Goal: Information Seeking & Learning: Learn about a topic

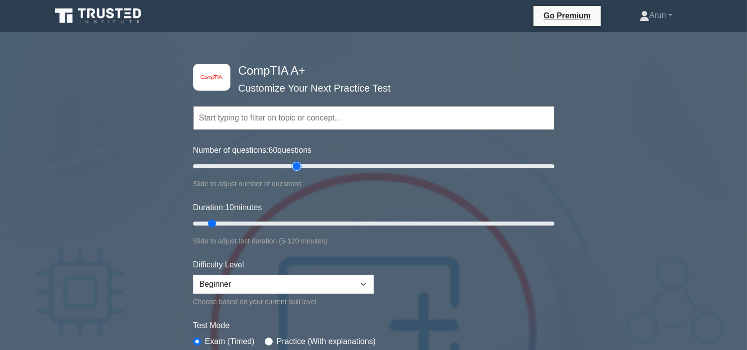
drag, startPoint x: 206, startPoint y: 162, endPoint x: 300, endPoint y: 173, distance: 95.2
type input "60"
click at [300, 172] on input "Number of questions: 60 questions" at bounding box center [373, 166] width 361 height 12
drag, startPoint x: 212, startPoint y: 223, endPoint x: 343, endPoint y: 231, distance: 132.2
click at [343, 229] on input "Duration: 55 minutes" at bounding box center [373, 224] width 361 height 12
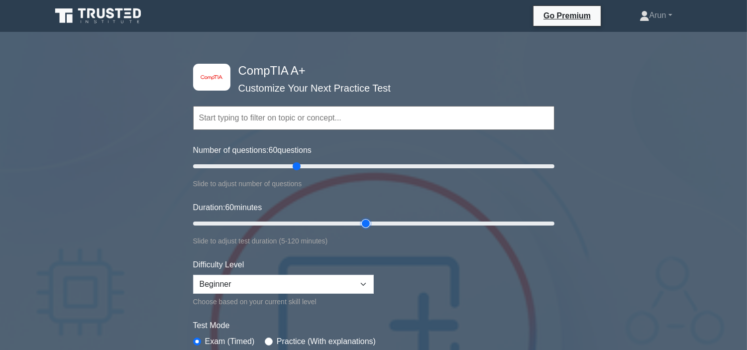
drag, startPoint x: 354, startPoint y: 225, endPoint x: 360, endPoint y: 224, distance: 6.1
type input "60"
click at [360, 224] on input "Duration: 60 minutes" at bounding box center [373, 224] width 361 height 12
click at [299, 166] on input "Number of questions: 60 questions" at bounding box center [373, 166] width 361 height 12
click at [301, 166] on input "Number of questions: 60 questions" at bounding box center [373, 166] width 361 height 12
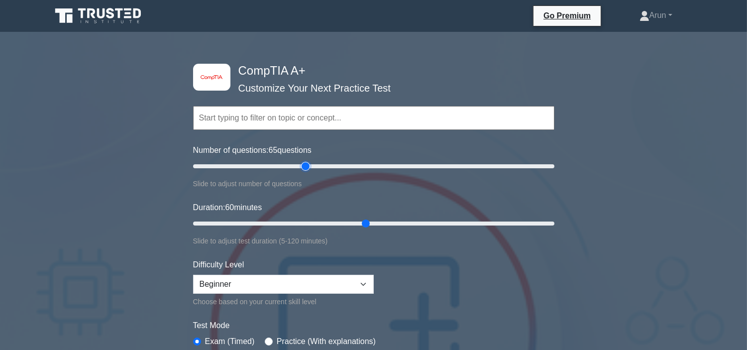
click at [301, 166] on input "Number of questions: 65 questions" at bounding box center [373, 166] width 361 height 12
click at [313, 165] on input "Number of questions: 65 questions" at bounding box center [373, 166] width 361 height 12
type input "85"
click at [340, 166] on input "Number of questions: 70 questions" at bounding box center [373, 166] width 361 height 12
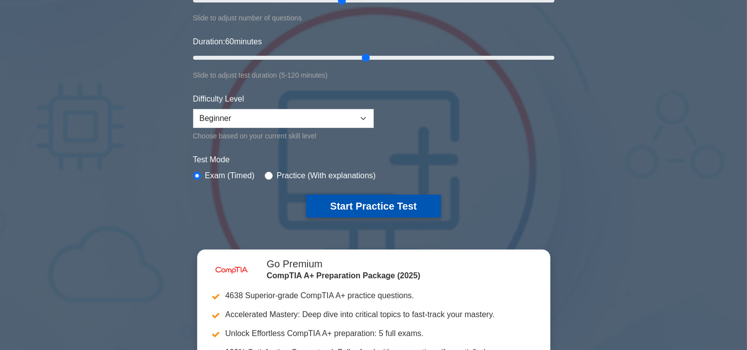
click at [374, 202] on button "Start Practice Test" at bounding box center [373, 206] width 134 height 23
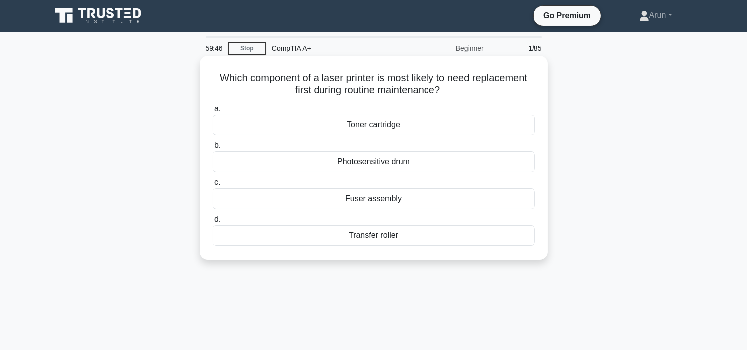
click at [427, 124] on div "Toner cartridge" at bounding box center [374, 124] width 323 height 21
click at [213, 112] on input "a. Toner cartridge" at bounding box center [213, 109] width 0 height 6
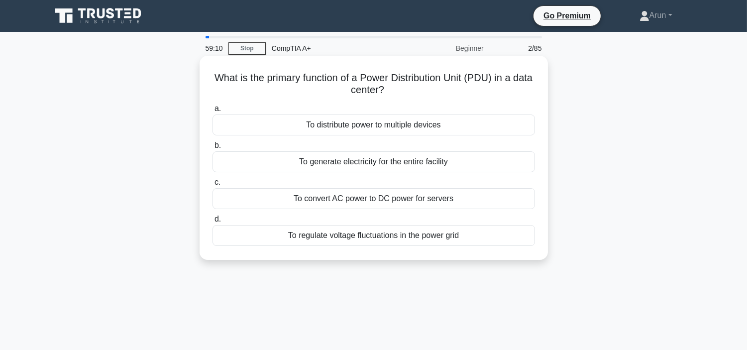
click at [454, 240] on div "To regulate voltage fluctuations in the power grid" at bounding box center [374, 235] width 323 height 21
click at [213, 223] on input "d. To regulate voltage fluctuations in the power grid" at bounding box center [213, 219] width 0 height 6
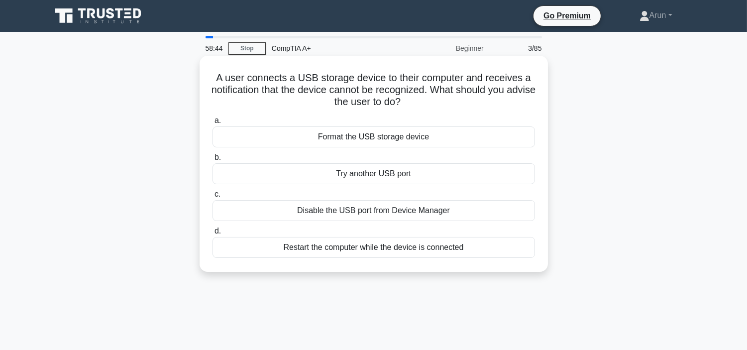
click at [424, 186] on div "a. Format the USB storage device b. Try another USB port c. d." at bounding box center [374, 185] width 335 height 147
click at [425, 185] on div "a. Format the USB storage device b. Try another USB port c. d." at bounding box center [374, 185] width 335 height 147
click at [432, 171] on div "Try another USB port" at bounding box center [374, 173] width 323 height 21
click at [213, 161] on input "b. Try another USB port" at bounding box center [213, 157] width 0 height 6
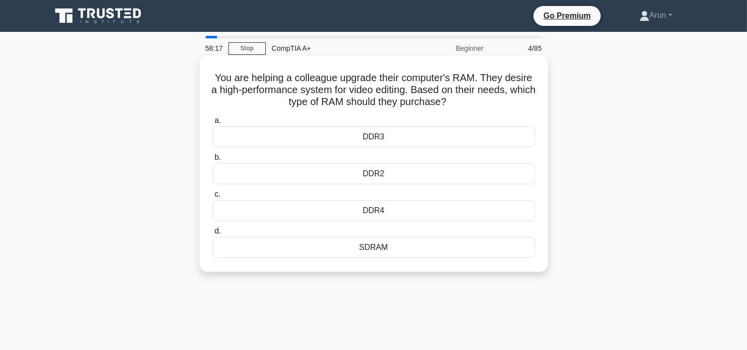
click at [422, 210] on div "DDR4" at bounding box center [374, 210] width 323 height 21
click at [213, 198] on input "c. DDR4" at bounding box center [213, 194] width 0 height 6
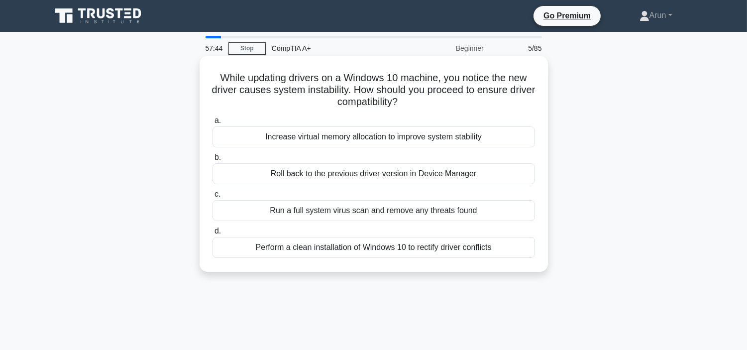
click at [418, 208] on div "Run a full system virus scan and remove any threats found" at bounding box center [374, 210] width 323 height 21
click at [213, 198] on input "c. Run a full system virus scan and remove any threats found" at bounding box center [213, 194] width 0 height 6
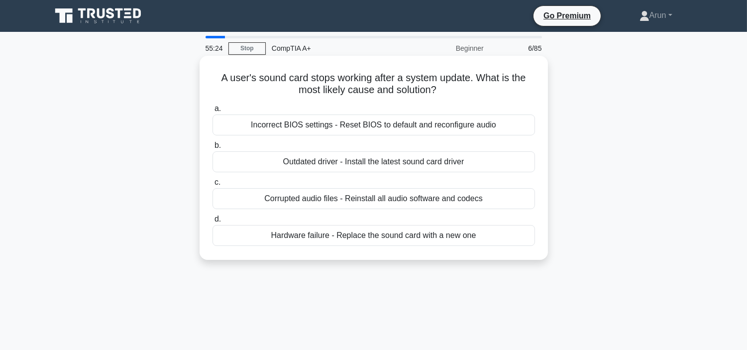
click at [421, 202] on div "Corrupted audio files - Reinstall all audio software and codecs" at bounding box center [374, 198] width 323 height 21
click at [213, 186] on input "c. Corrupted audio files - Reinstall all audio software and codecs" at bounding box center [213, 182] width 0 height 6
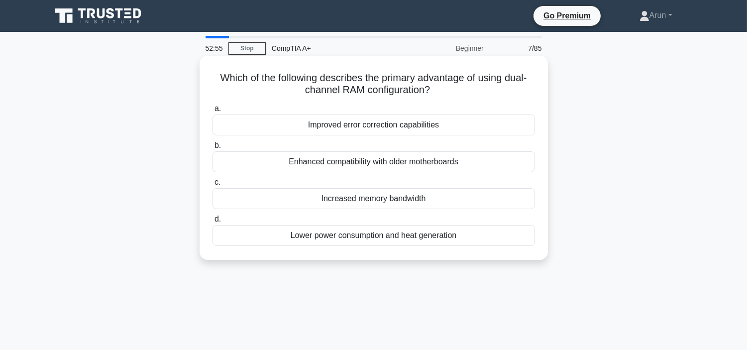
click at [421, 203] on div "Increased memory bandwidth" at bounding box center [374, 198] width 323 height 21
click at [213, 186] on input "c. Increased memory bandwidth" at bounding box center [213, 182] width 0 height 6
